Goal: Task Accomplishment & Management: Manage account settings

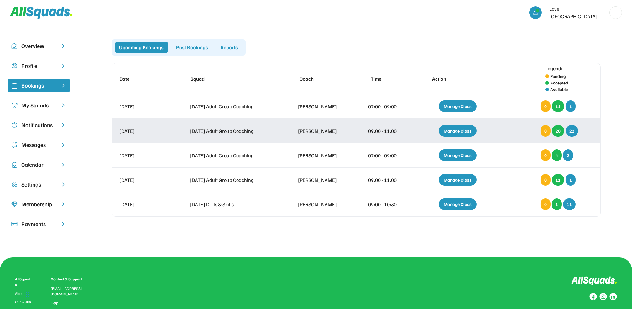
click at [459, 130] on div "Manage Class" at bounding box center [458, 131] width 38 height 12
click at [387, 134] on div "09:00 - 11:00" at bounding box center [387, 131] width 38 height 8
click at [454, 126] on div "Manage Class" at bounding box center [458, 131] width 38 height 12
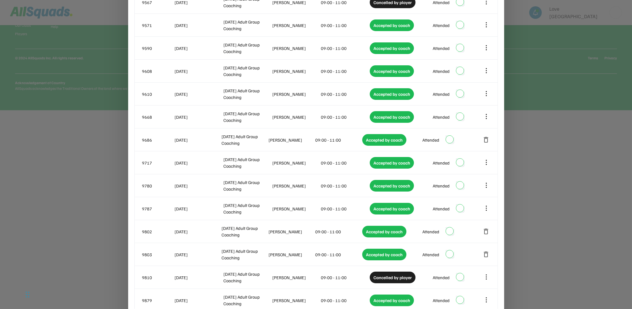
scroll to position [276, 0]
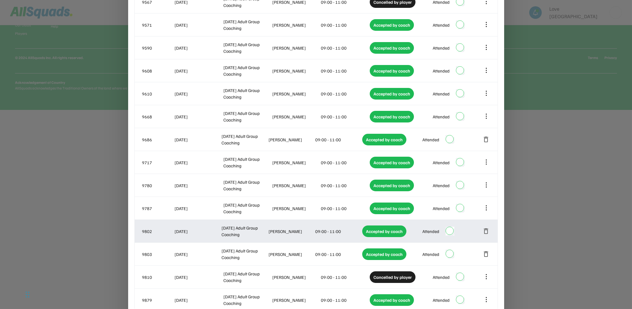
click at [488, 254] on button "delete" at bounding box center [487, 254] width 8 height 8
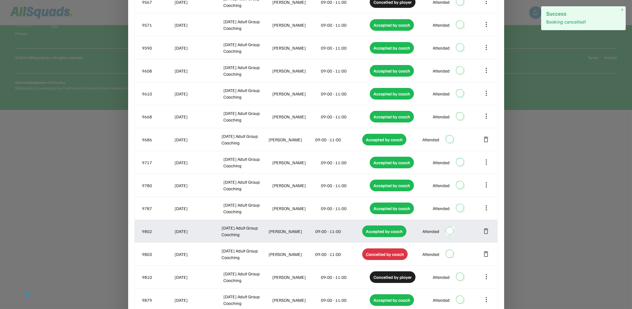
click at [485, 302] on icon at bounding box center [486, 299] width 7 height 7
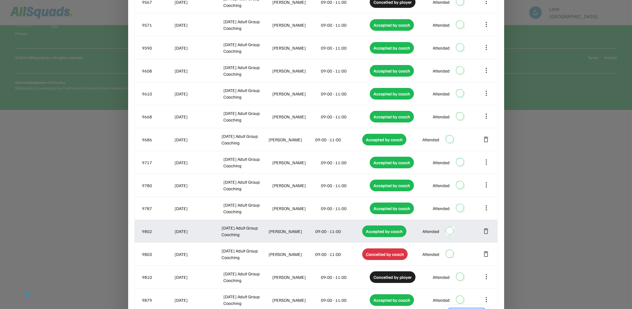
click at [487, 300] on icon at bounding box center [487, 299] width 0 height 4
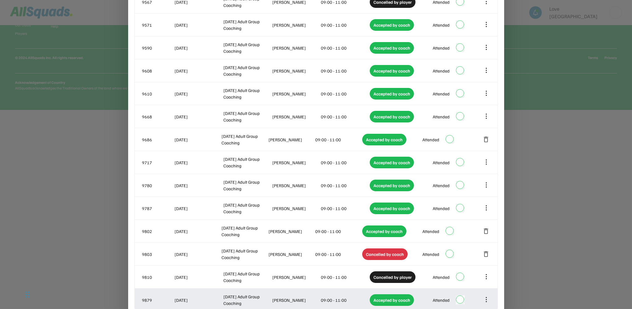
click at [487, 299] on icon at bounding box center [487, 299] width 0 height 4
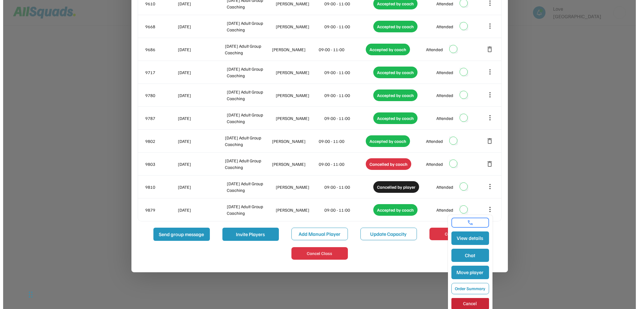
scroll to position [369, 0]
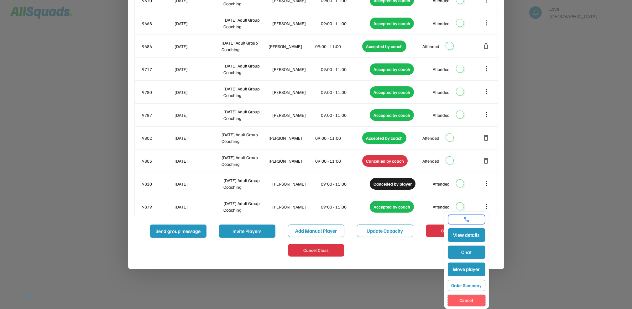
click at [466, 300] on button "Cancel" at bounding box center [467, 299] width 38 height 11
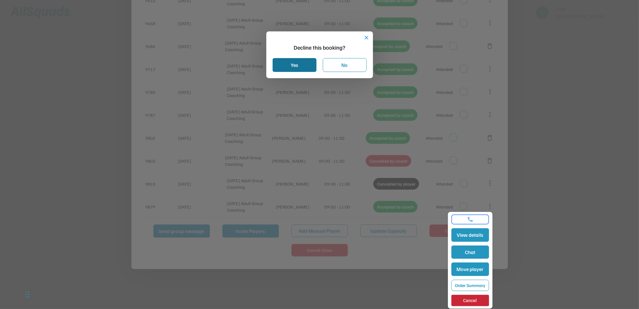
click at [290, 67] on button "Yes" at bounding box center [294, 65] width 44 height 14
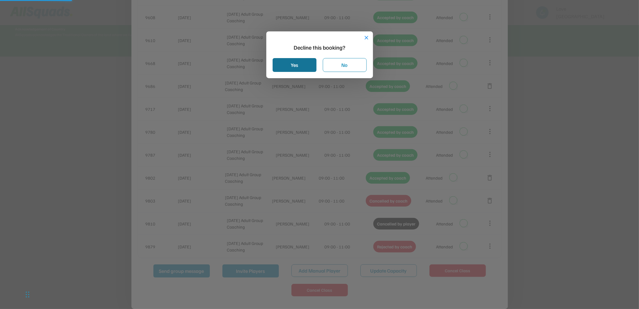
click at [283, 59] on button "Yes" at bounding box center [294, 65] width 44 height 14
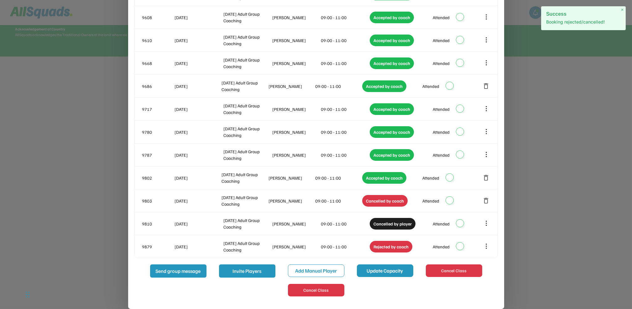
click at [382, 271] on button "Update Capacity" at bounding box center [385, 270] width 56 height 13
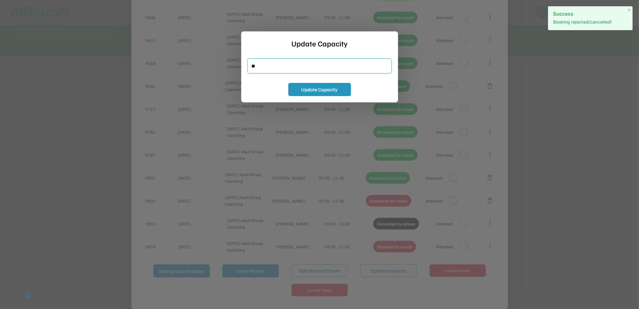
drag, startPoint x: 267, startPoint y: 64, endPoint x: 241, endPoint y: 64, distance: 26.0
click at [241, 64] on div "Update Capacity Update Capacity" at bounding box center [319, 66] width 157 height 71
type input "**"
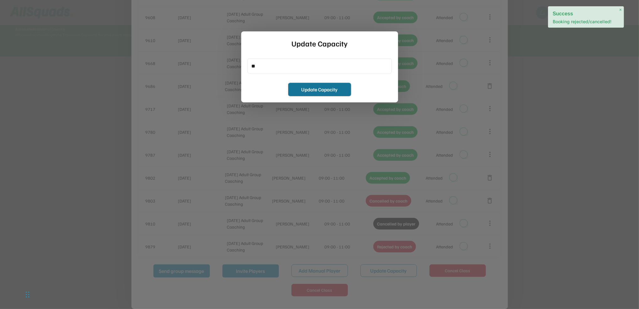
click at [322, 87] on button "Update Capacity" at bounding box center [319, 89] width 63 height 13
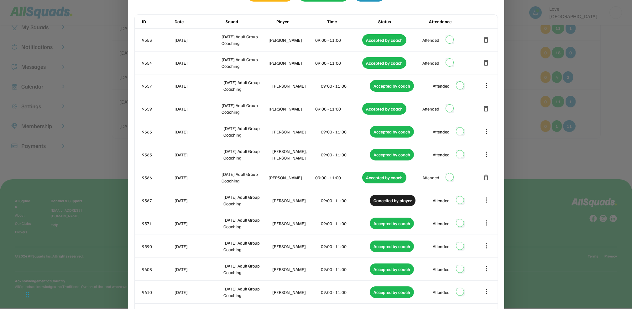
scroll to position [0, 0]
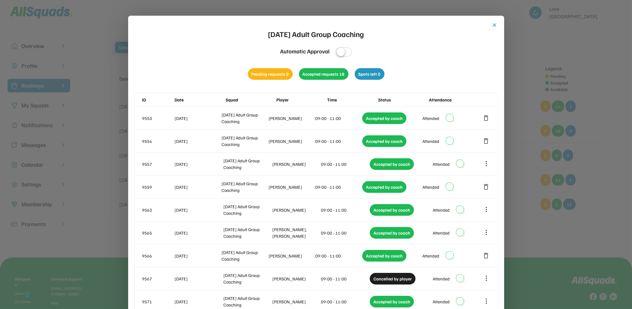
click at [493, 24] on button "close" at bounding box center [495, 25] width 6 height 6
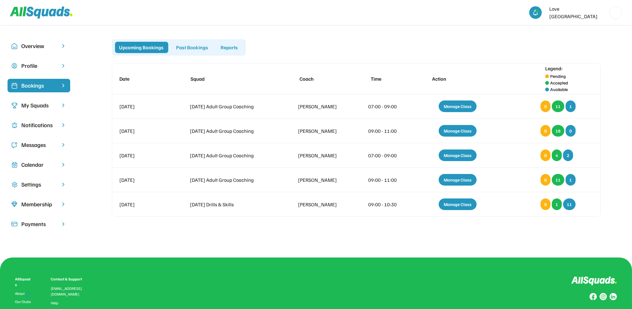
click at [462, 104] on div "Manage Class" at bounding box center [458, 106] width 38 height 12
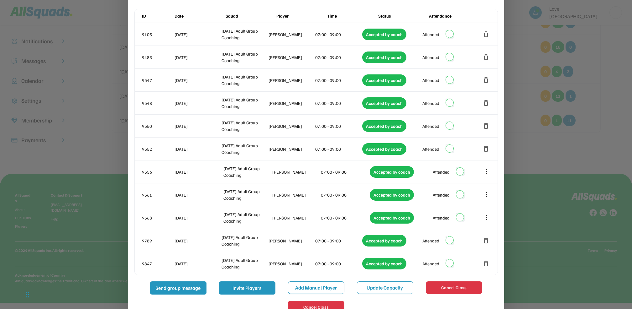
scroll to position [101, 0]
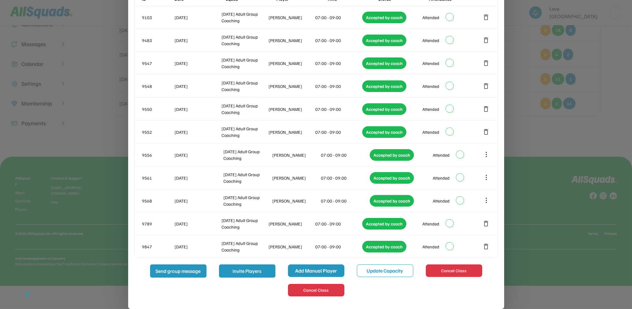
click at [319, 267] on button "Add Manual Player" at bounding box center [316, 270] width 56 height 13
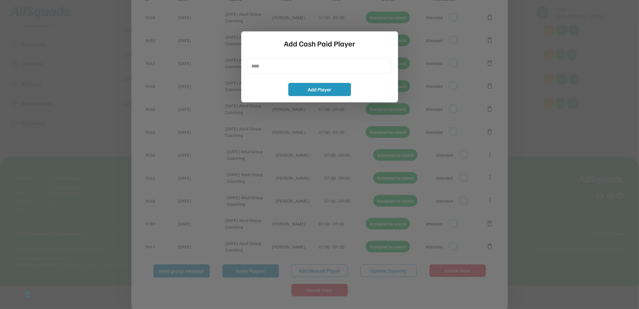
click at [250, 66] on input "input" at bounding box center [319, 65] width 144 height 15
type input "*****"
click at [312, 90] on button "Add Player" at bounding box center [319, 89] width 63 height 13
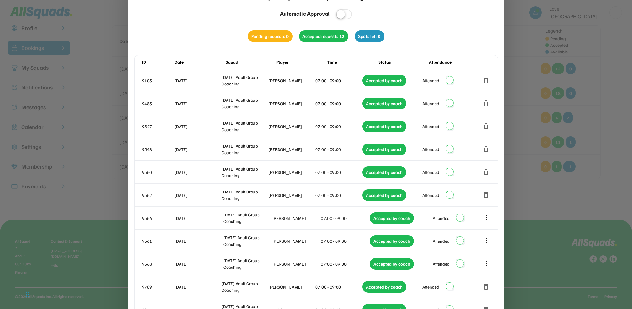
scroll to position [0, 0]
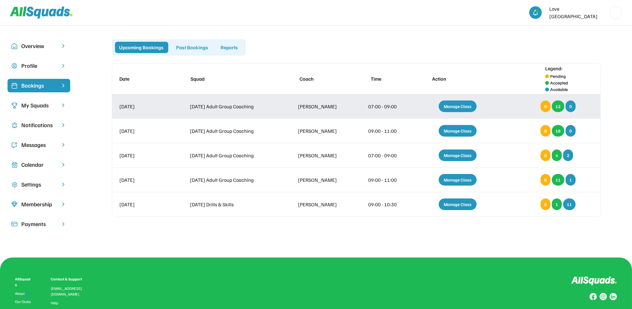
click at [460, 107] on div "Manage Class" at bounding box center [458, 106] width 38 height 12
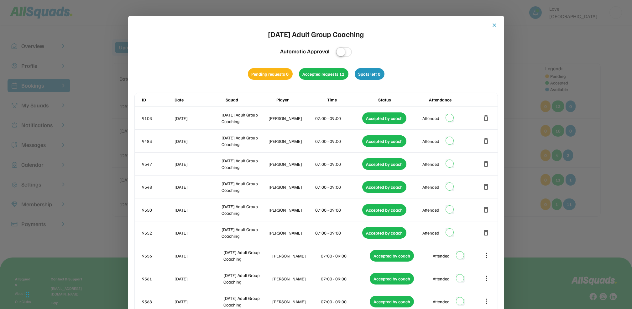
click at [494, 24] on button "close" at bounding box center [495, 25] width 6 height 6
